Goal: Task Accomplishment & Management: Manage account settings

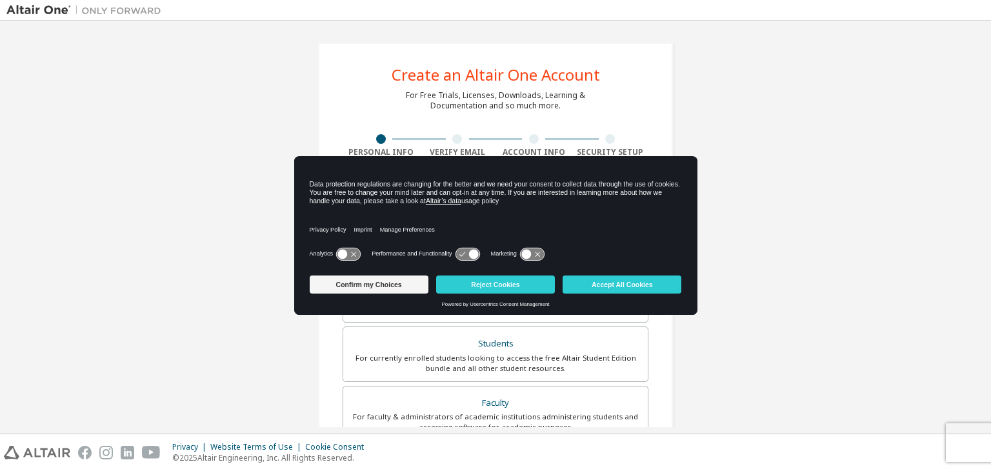
drag, startPoint x: 990, startPoint y: 147, endPoint x: 987, endPoint y: 208, distance: 60.7
click at [987, 206] on div "Create an Altair One Account For Free Trials, Licenses, Downloads, Learning & D…" at bounding box center [495, 227] width 991 height 413
click at [889, 271] on div "Create an Altair One Account For Free Trials, Licenses, Downloads, Learning & D…" at bounding box center [495, 368] width 978 height 683
click at [647, 282] on button "Accept All Cookies" at bounding box center [621, 284] width 119 height 18
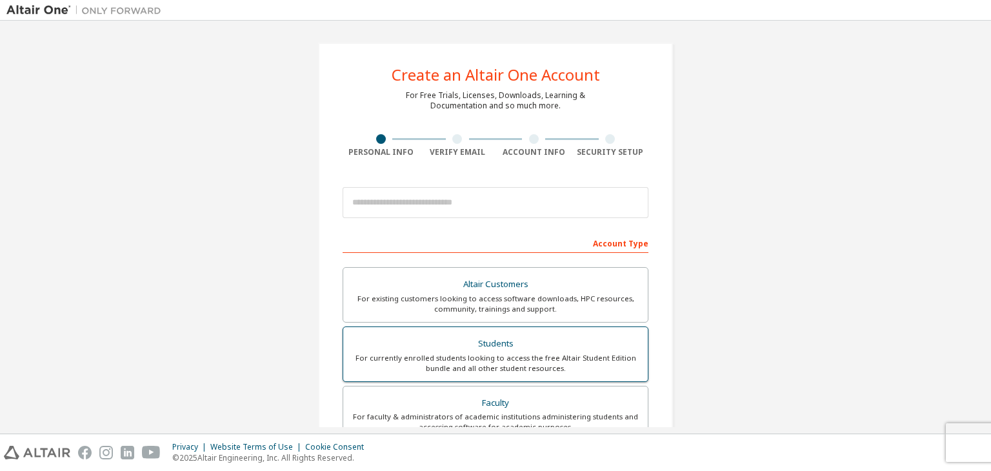
click at [526, 353] on div "For currently enrolled students looking to access the free Altair Student Editi…" at bounding box center [495, 363] width 289 height 21
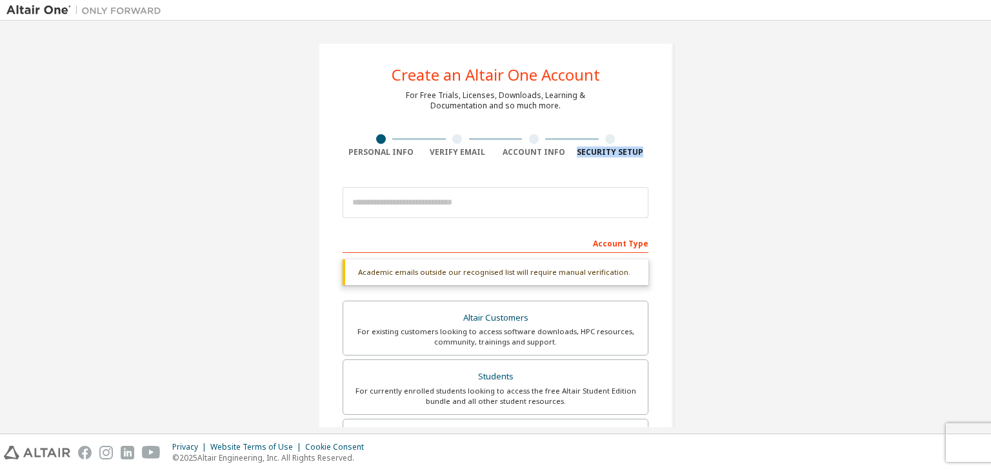
drag, startPoint x: 985, startPoint y: 143, endPoint x: 984, endPoint y: 192, distance: 49.0
click at [988, 186] on div "Create an Altair One Account For Free Trials, Licenses, Downloads, Learning & D…" at bounding box center [495, 227] width 991 height 413
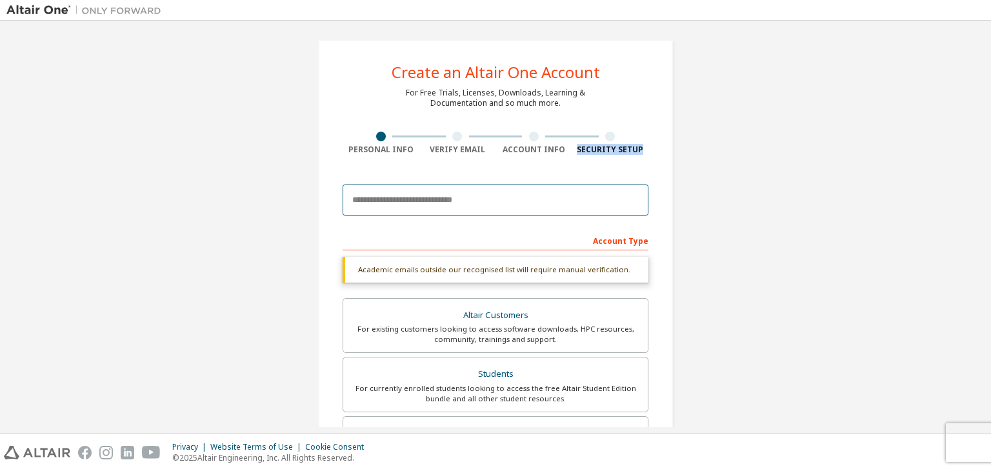
drag, startPoint x: 503, startPoint y: 190, endPoint x: 495, endPoint y: 194, distance: 8.7
click at [503, 190] on input "email" at bounding box center [495, 199] width 306 height 31
click at [495, 194] on input "email" at bounding box center [495, 199] width 306 height 31
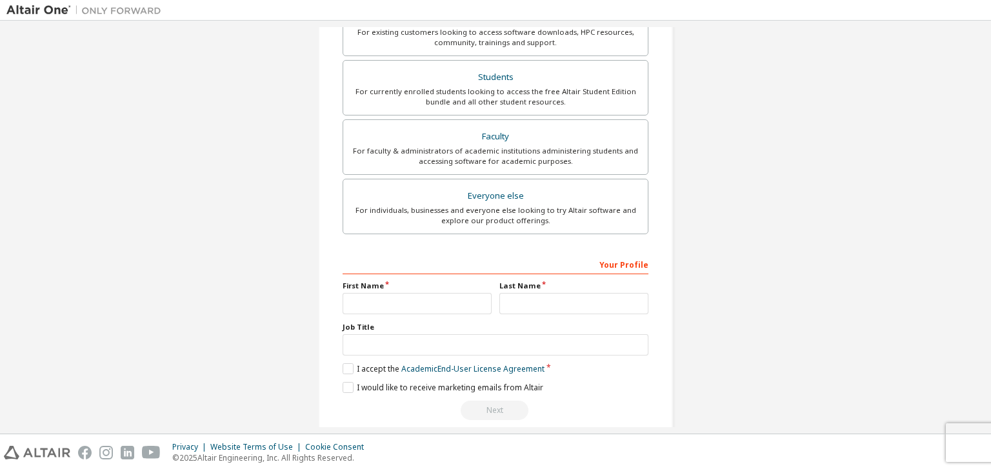
scroll to position [314, 0]
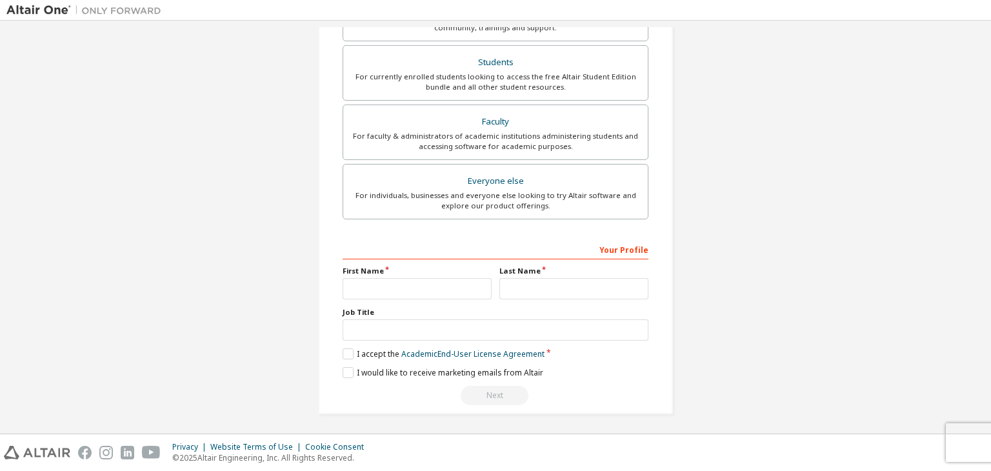
type input "**********"
click at [395, 284] on input "text" at bounding box center [416, 288] width 149 height 21
type input "*****"
type input "********"
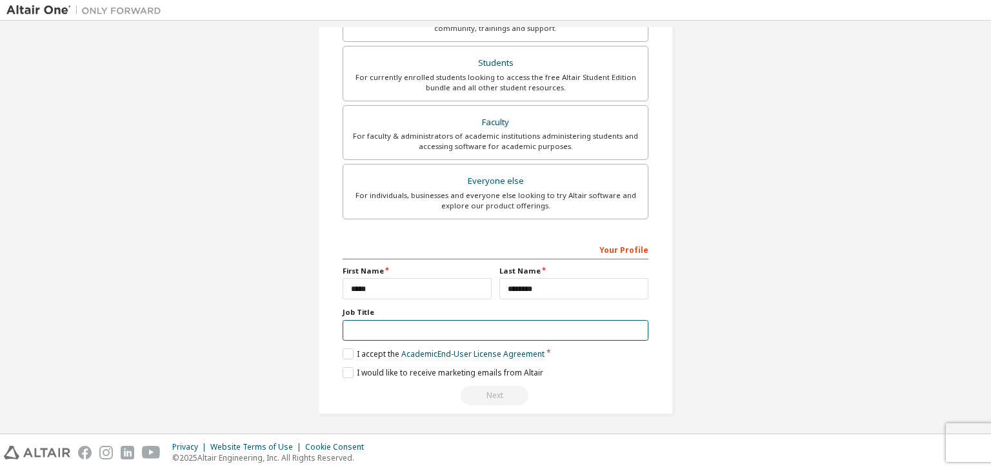
click at [374, 326] on input "text" at bounding box center [495, 330] width 306 height 21
click at [342, 349] on label "I accept the Academic End-User License Agreement" at bounding box center [443, 353] width 202 height 11
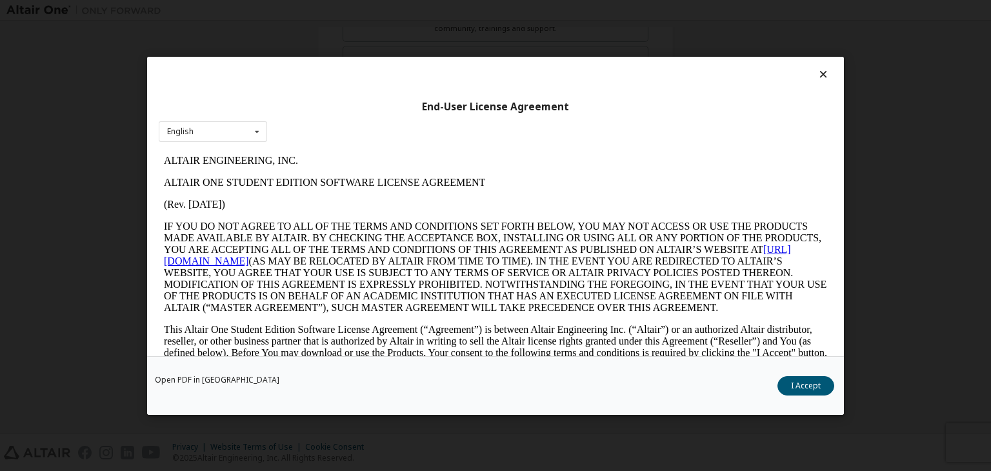
scroll to position [0, 0]
click at [805, 388] on button "I Accept" at bounding box center [805, 385] width 57 height 19
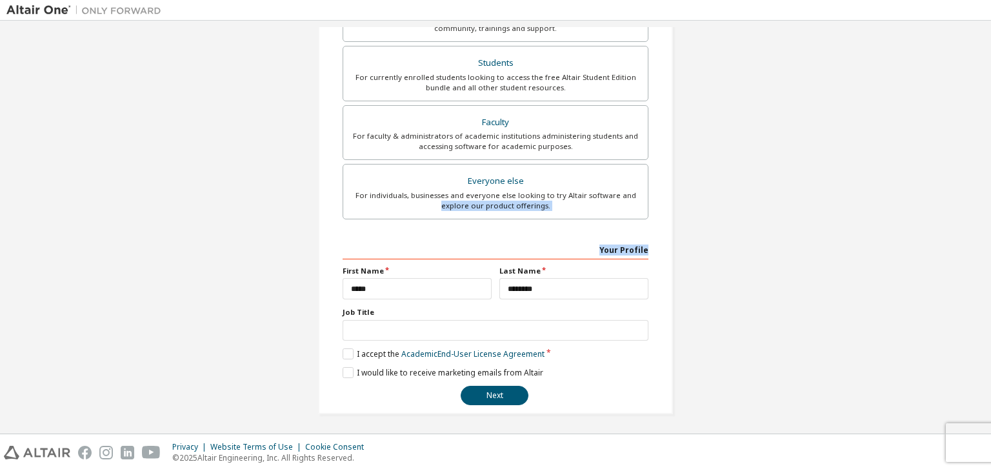
drag, startPoint x: 983, startPoint y: 243, endPoint x: 982, endPoint y: 222, distance: 20.7
click at [987, 193] on div "**********" at bounding box center [495, 227] width 991 height 413
click at [977, 249] on div "**********" at bounding box center [495, 88] width 978 height 683
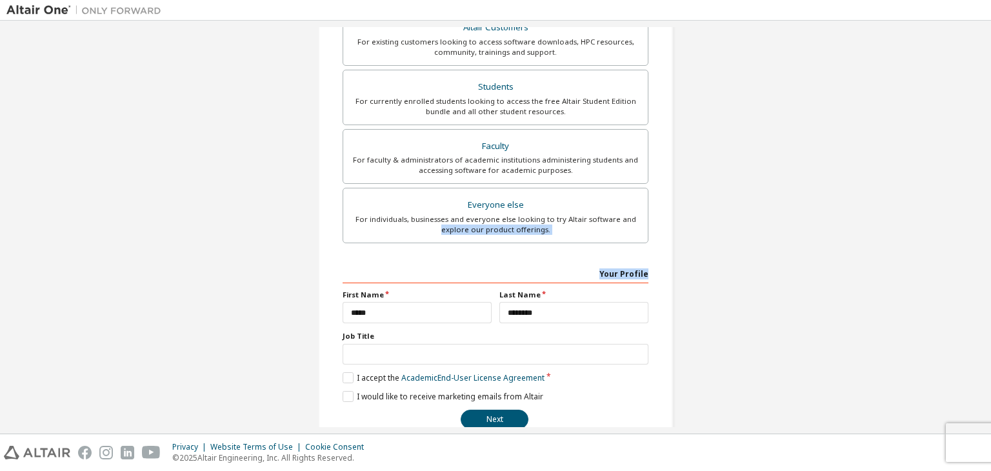
scroll to position [281, 0]
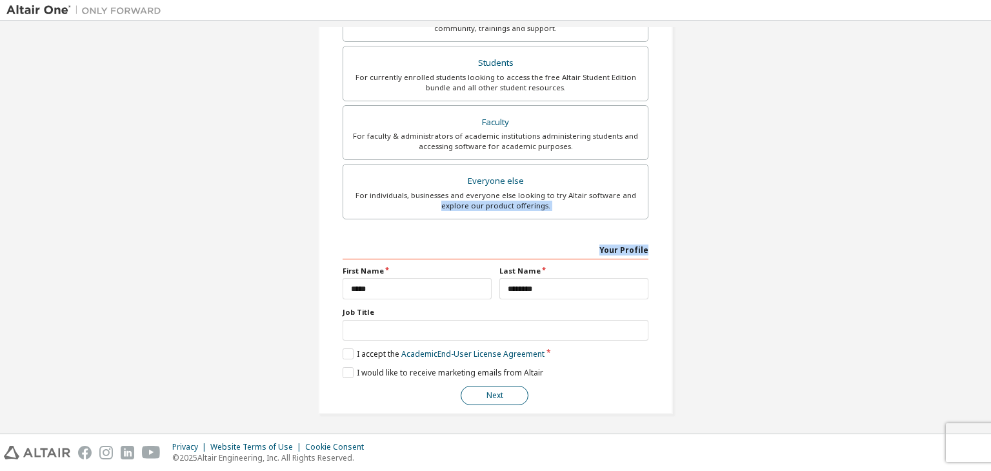
click at [482, 395] on button "Next" at bounding box center [494, 395] width 68 height 19
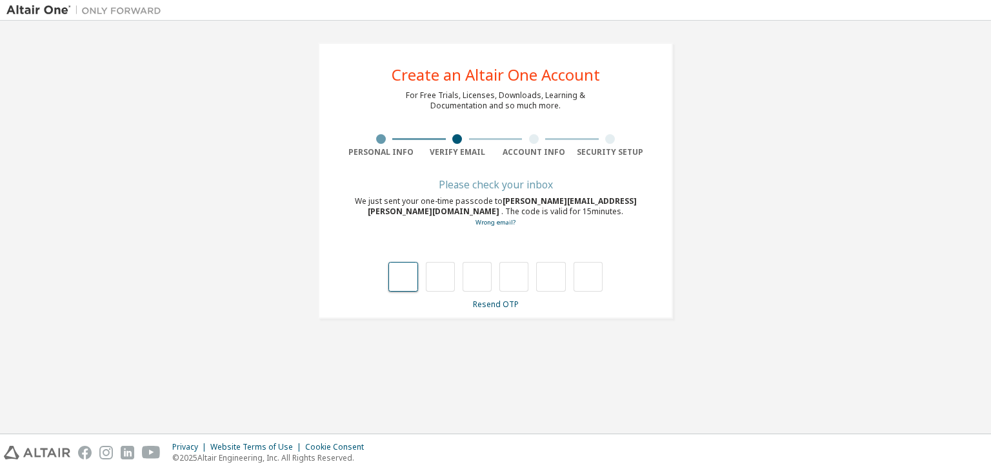
type input "*"
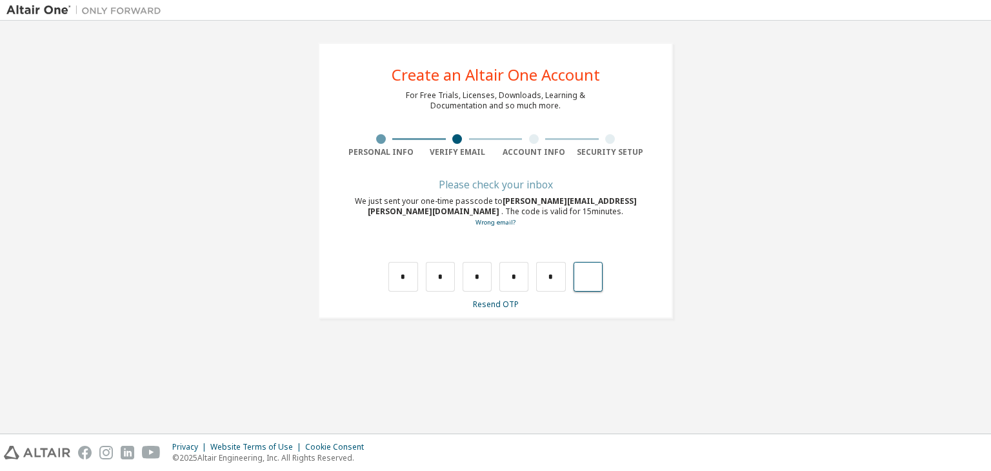
type input "*"
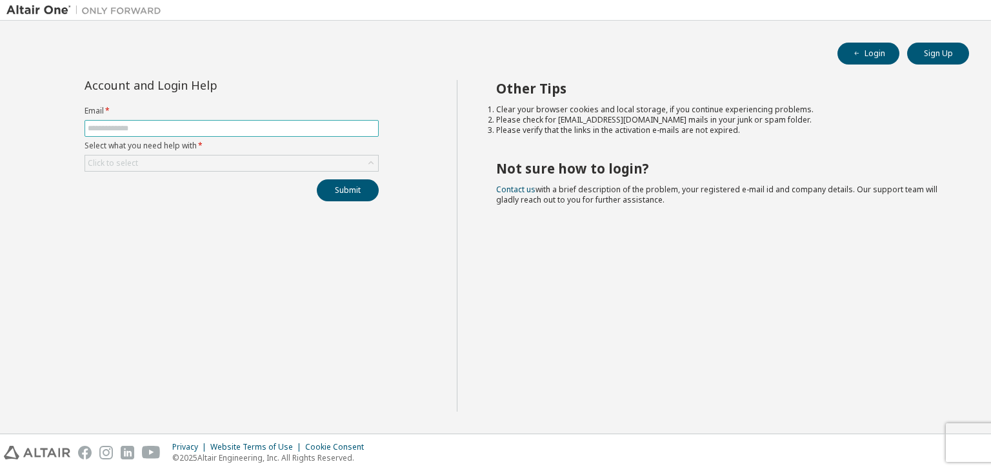
click at [221, 132] on input "text" at bounding box center [232, 128] width 288 height 10
type input "**********"
click at [174, 166] on div "Click to select" at bounding box center [231, 162] width 293 height 15
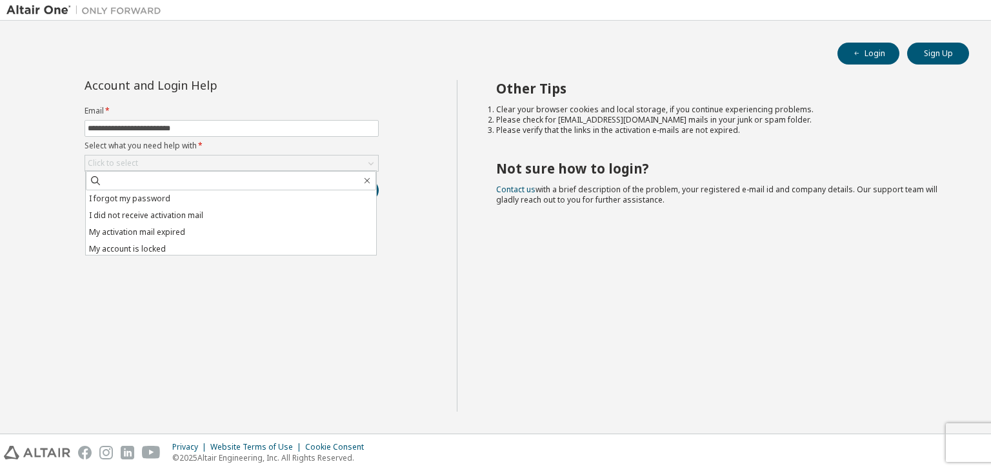
click at [533, 238] on div "Other Tips Clear your browser cookies and local storage, if you continue experi…" at bounding box center [721, 245] width 528 height 331
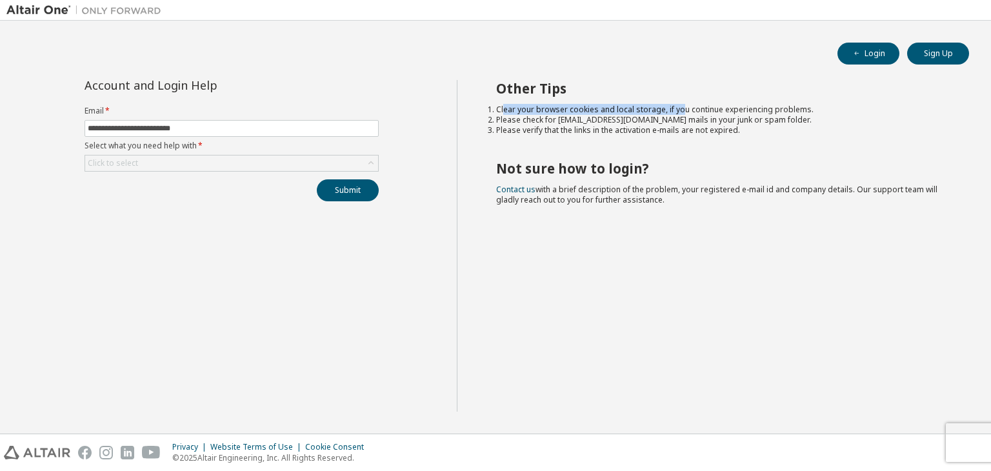
drag, startPoint x: 504, startPoint y: 112, endPoint x: 677, endPoint y: 105, distance: 173.0
click at [677, 105] on li "Clear your browser cookies and local storage, if you continue experiencing prob…" at bounding box center [721, 109] width 450 height 10
click at [660, 122] on li "Please check for noreply@okta.com mails in your junk or spam folder." at bounding box center [721, 120] width 450 height 10
drag, startPoint x: 551, startPoint y: 117, endPoint x: 658, endPoint y: 119, distance: 107.1
click at [658, 119] on li "Please check for noreply@okta.com mails in your junk or spam folder." at bounding box center [721, 120] width 450 height 10
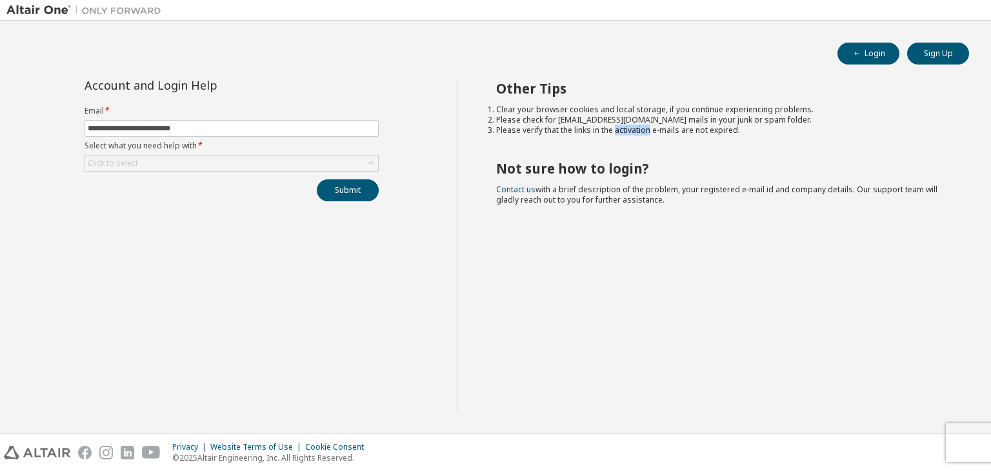
drag, startPoint x: 615, startPoint y: 130, endPoint x: 650, endPoint y: 132, distance: 34.9
click at [650, 132] on li "Please verify that the links in the activation e-mails are not expired." at bounding box center [721, 130] width 450 height 10
click at [664, 153] on div "Other Tips Clear your browser cookies and local storage, if you continue experi…" at bounding box center [721, 245] width 528 height 331
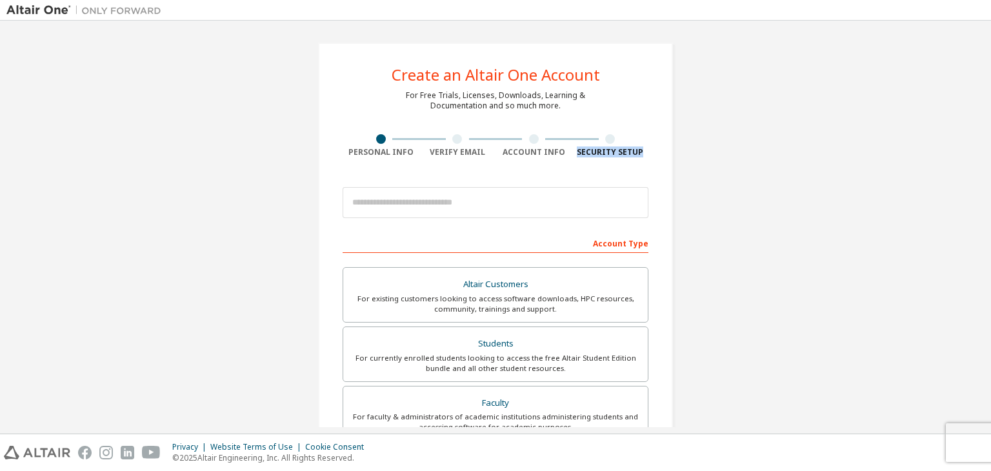
drag, startPoint x: 990, startPoint y: 106, endPoint x: 986, endPoint y: 153, distance: 47.2
click at [986, 153] on div "Create an Altair One Account For Free Trials, Licenses, Downloads, Learning & D…" at bounding box center [495, 227] width 991 height 413
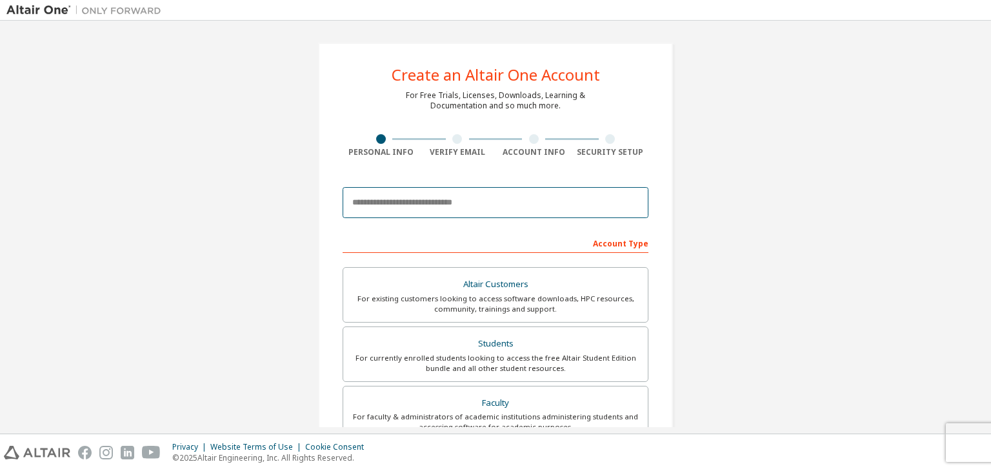
click at [463, 204] on input "email" at bounding box center [495, 202] width 306 height 31
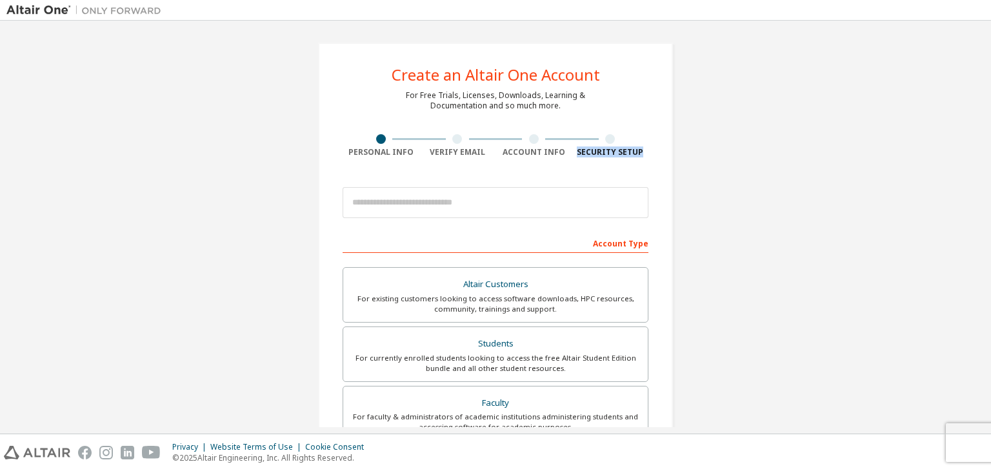
drag, startPoint x: 990, startPoint y: 128, endPoint x: 978, endPoint y: 155, distance: 29.7
click at [988, 145] on div "Create an Altair One Account For Free Trials, Licenses, Downloads, Learning & D…" at bounding box center [495, 227] width 991 height 413
click at [479, 359] on div "For currently enrolled students looking to access the free Altair Student Editi…" at bounding box center [495, 363] width 289 height 21
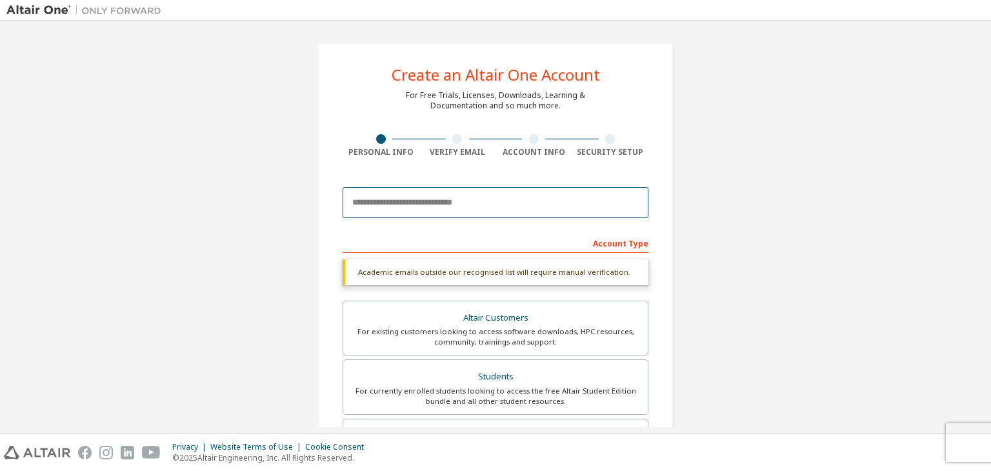
click at [475, 194] on input "email" at bounding box center [495, 202] width 306 height 31
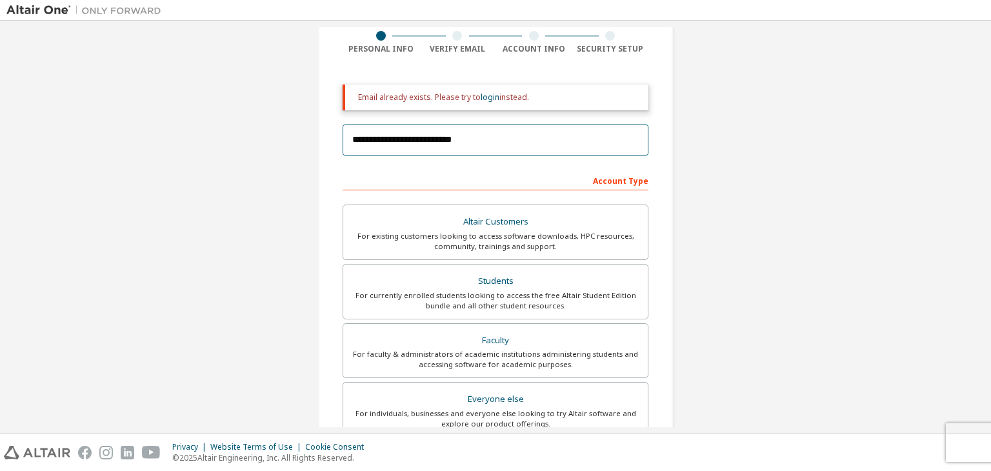
scroll to position [101, 0]
type input "**********"
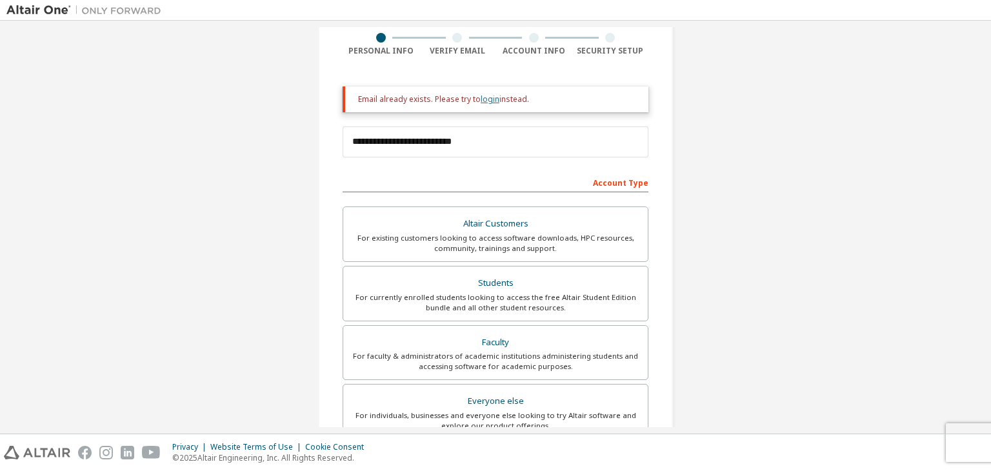
click at [488, 101] on link "login" at bounding box center [489, 99] width 19 height 11
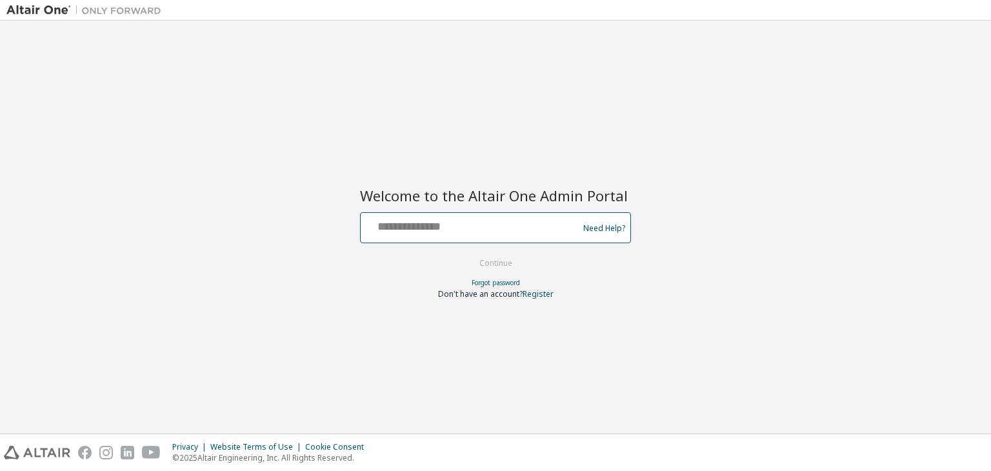
click at [459, 231] on input "text" at bounding box center [471, 224] width 211 height 19
type input "**********"
click at [466, 253] on button "Continue" at bounding box center [496, 262] width 60 height 19
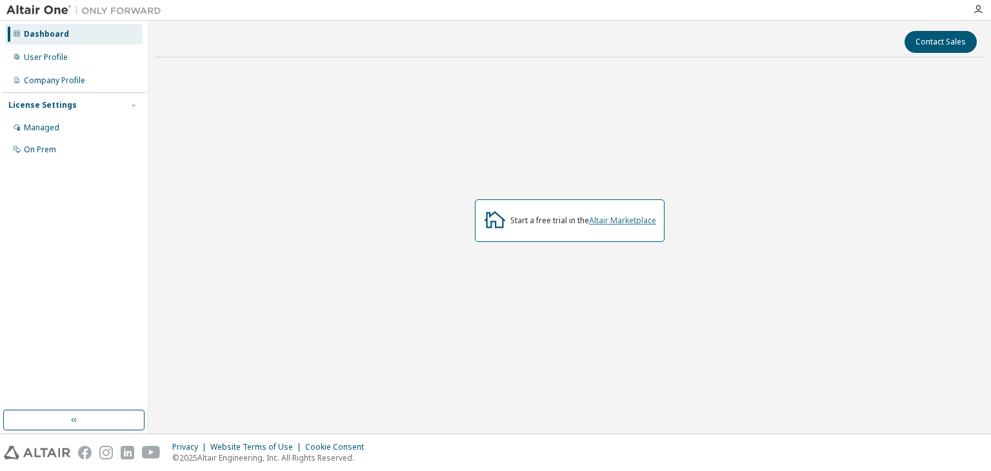
click at [629, 222] on link "Altair Marketplace" at bounding box center [622, 220] width 67 height 11
click at [619, 222] on link "Altair Marketplace" at bounding box center [622, 220] width 67 height 11
click at [75, 64] on div "User Profile" at bounding box center [73, 57] width 137 height 21
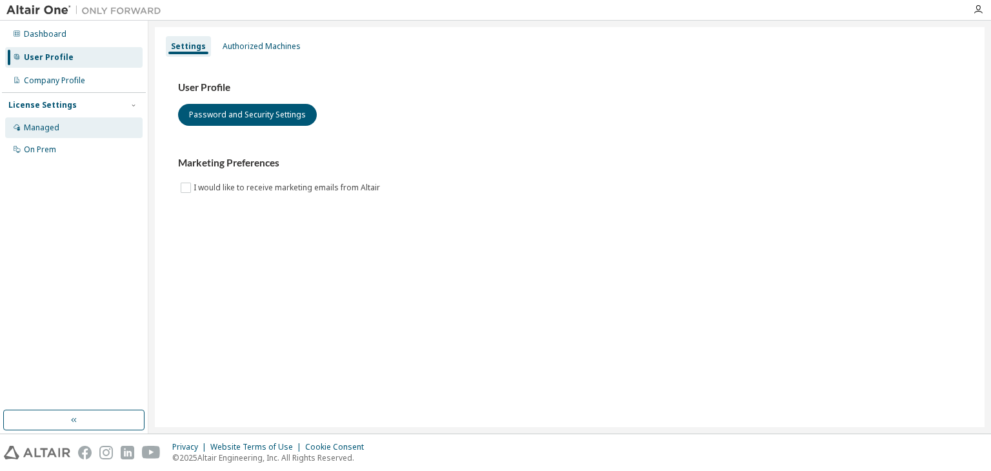
click at [80, 128] on div "Managed" at bounding box center [73, 127] width 137 height 21
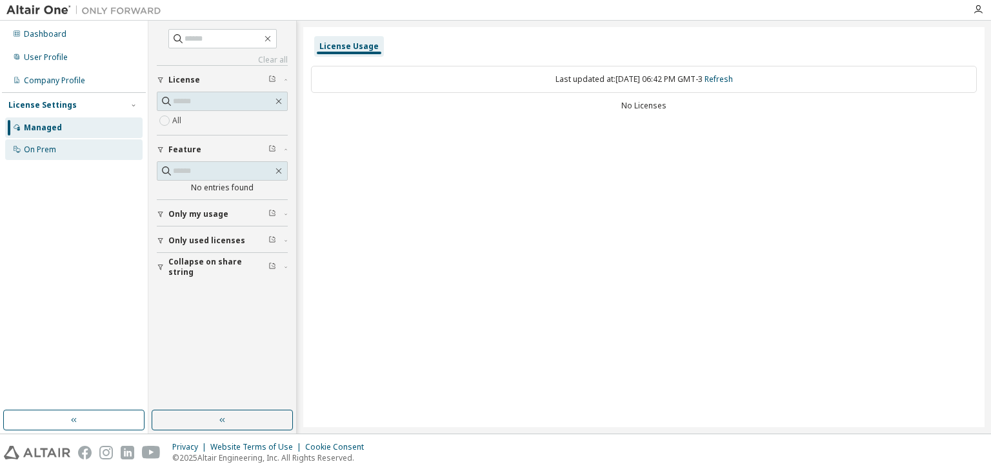
click at [74, 147] on div "On Prem" at bounding box center [73, 149] width 137 height 21
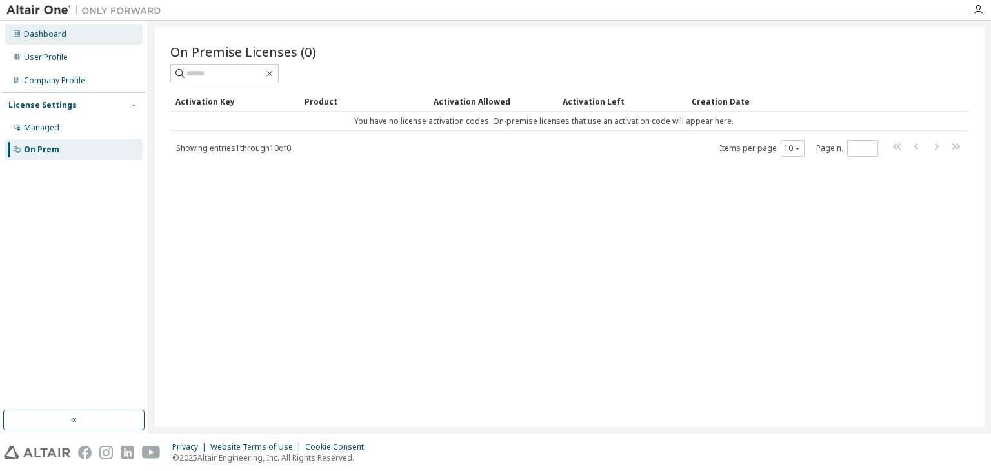
click at [78, 32] on div "Dashboard" at bounding box center [73, 34] width 137 height 21
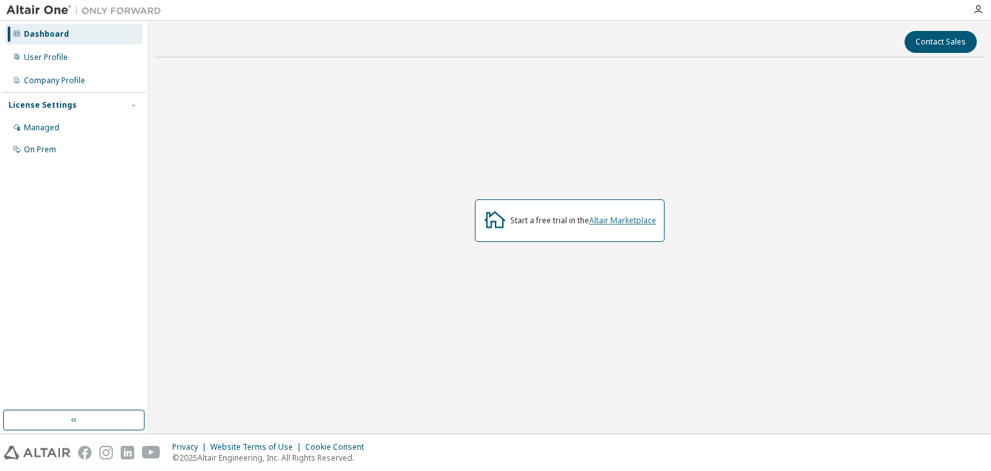
click at [633, 224] on link "Altair Marketplace" at bounding box center [622, 220] width 67 height 11
